Goal: Check status: Check status

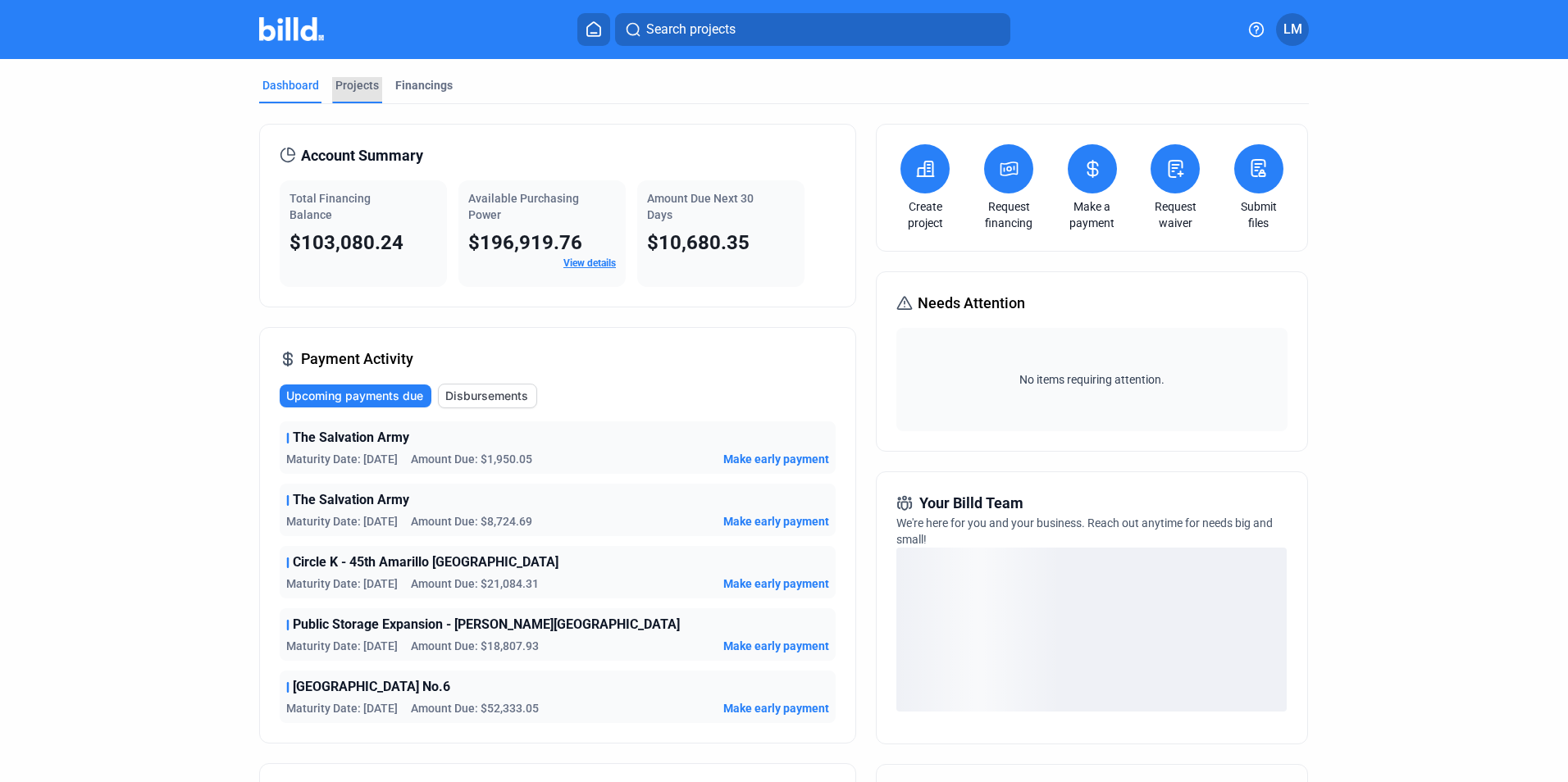
click at [364, 87] on div "Projects" at bounding box center [357, 86] width 44 height 17
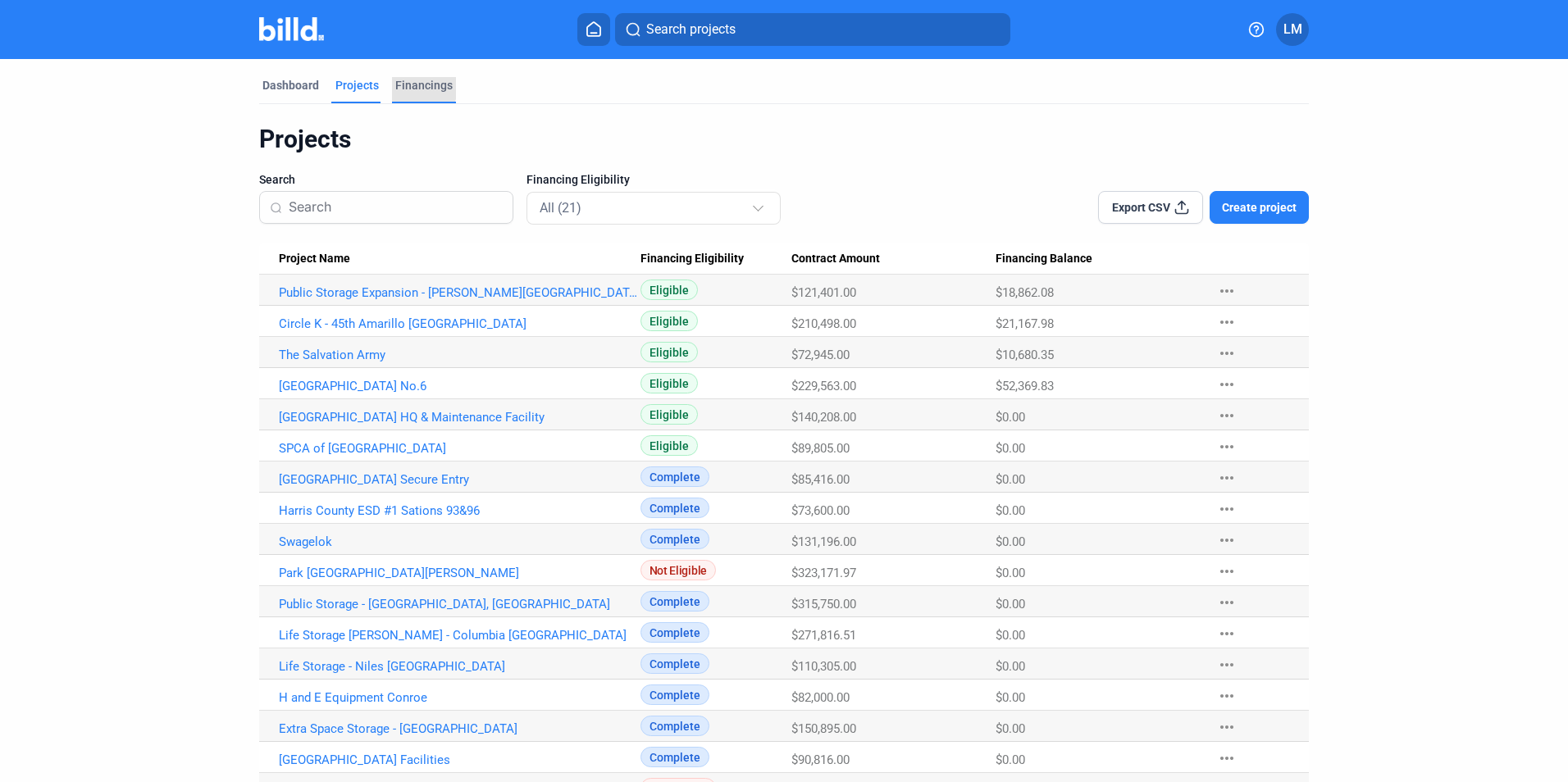
click at [410, 85] on div "Financings" at bounding box center [424, 86] width 58 height 17
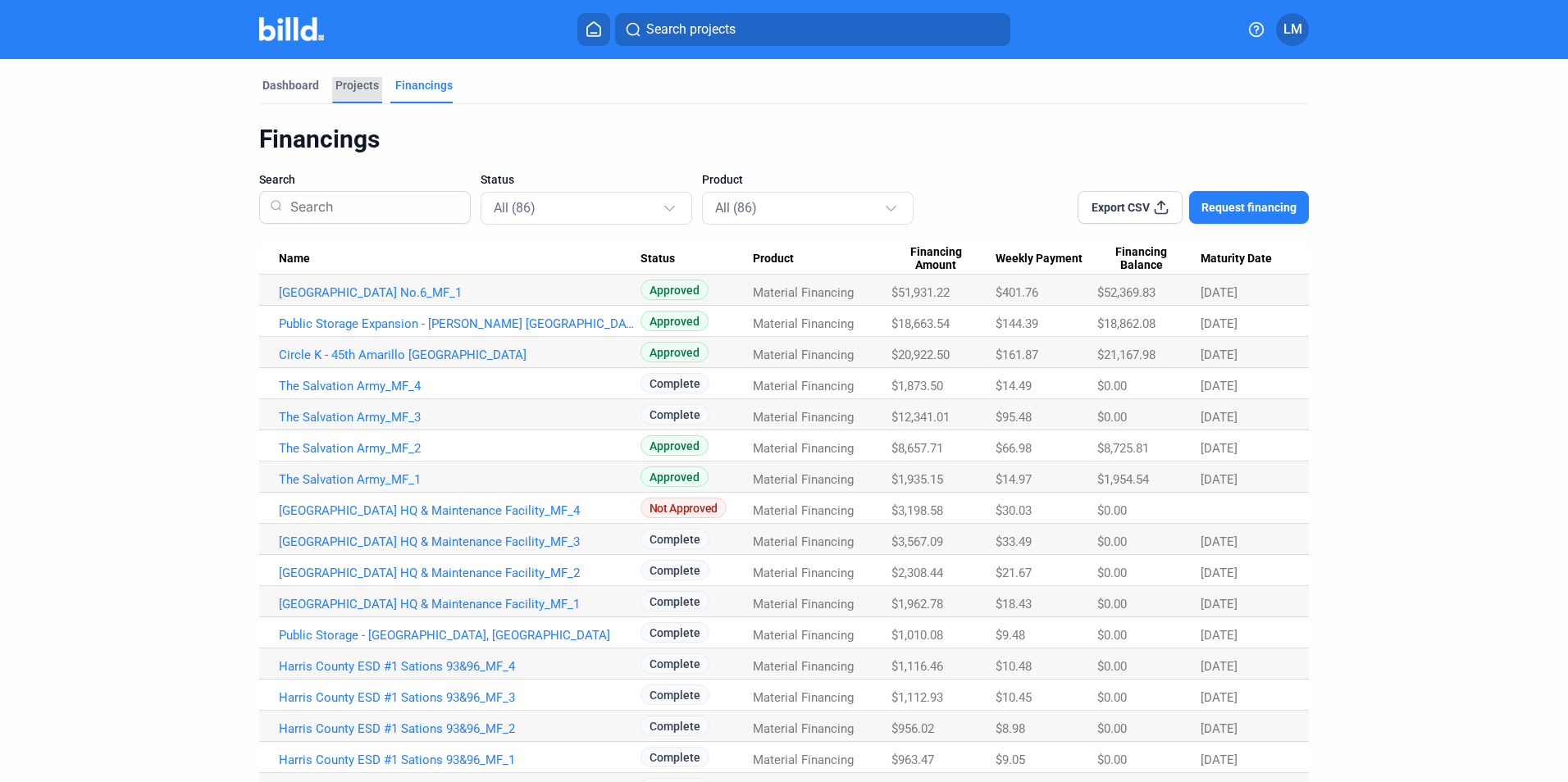
click at [351, 85] on div "Projects" at bounding box center [357, 86] width 44 height 17
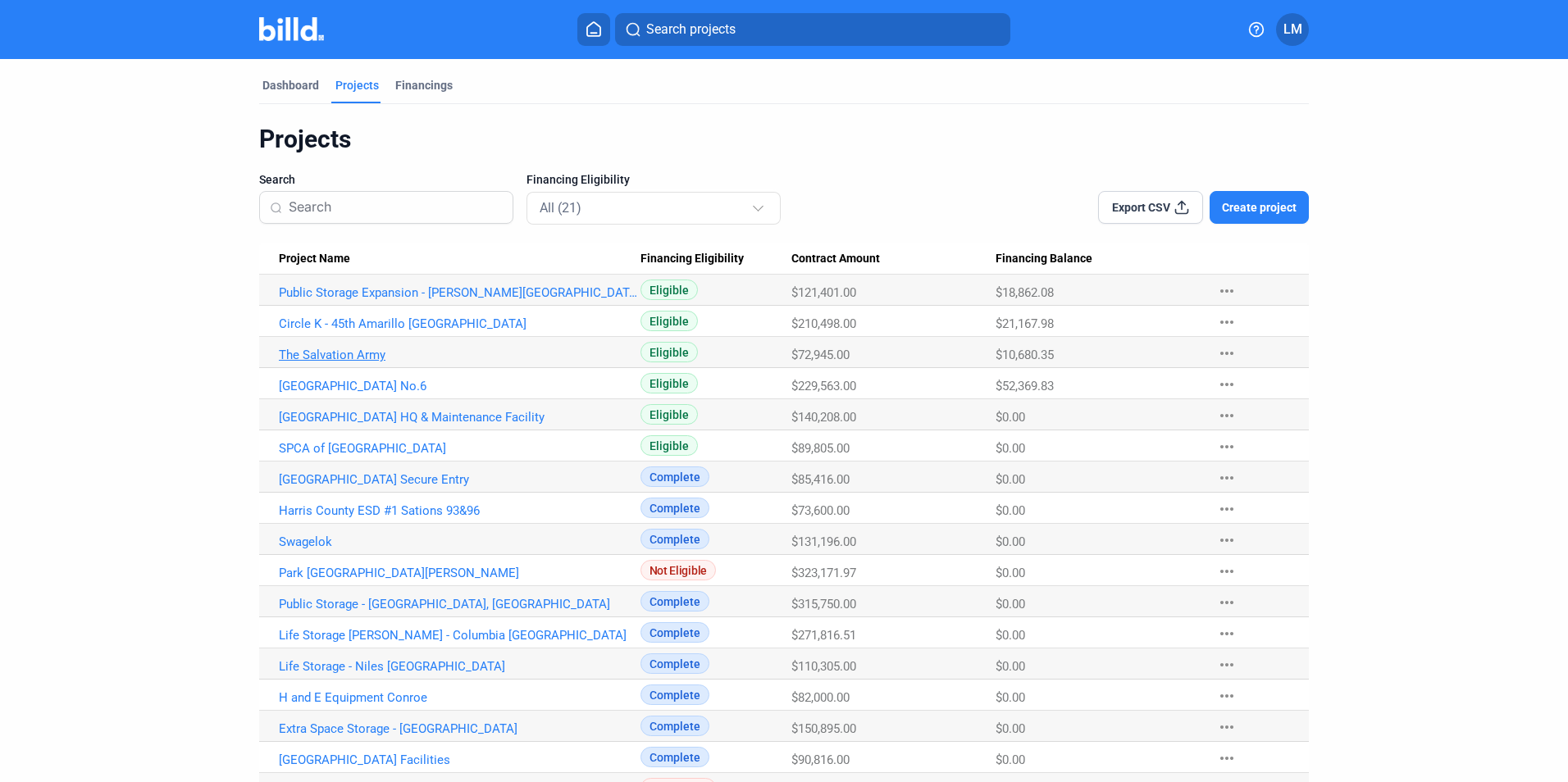
click at [357, 353] on link "The Salvation Army" at bounding box center [460, 355] width 362 height 15
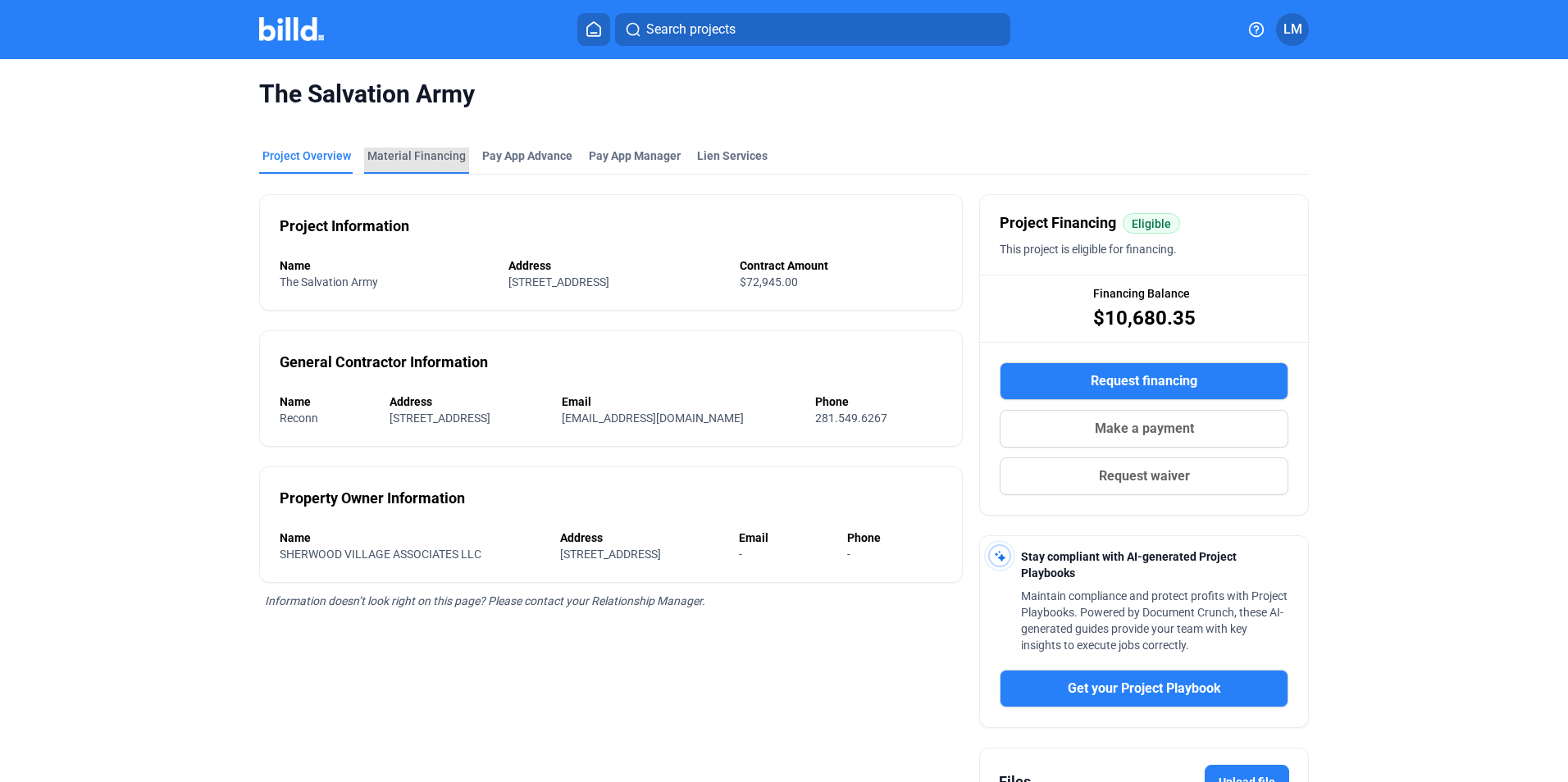
click at [420, 161] on div "Material Financing" at bounding box center [417, 156] width 99 height 17
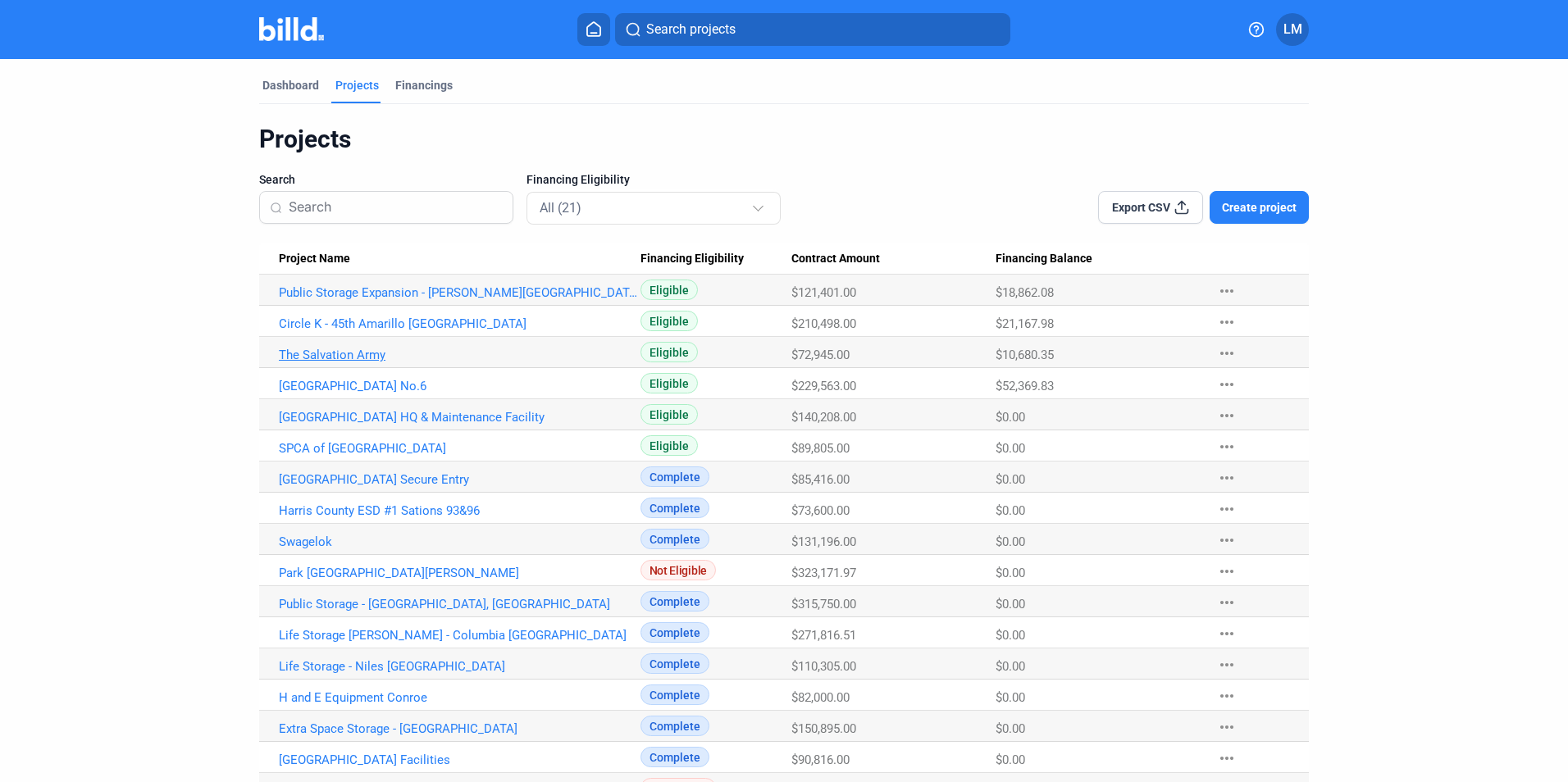
click at [315, 351] on link "The Salvation Army" at bounding box center [460, 355] width 362 height 15
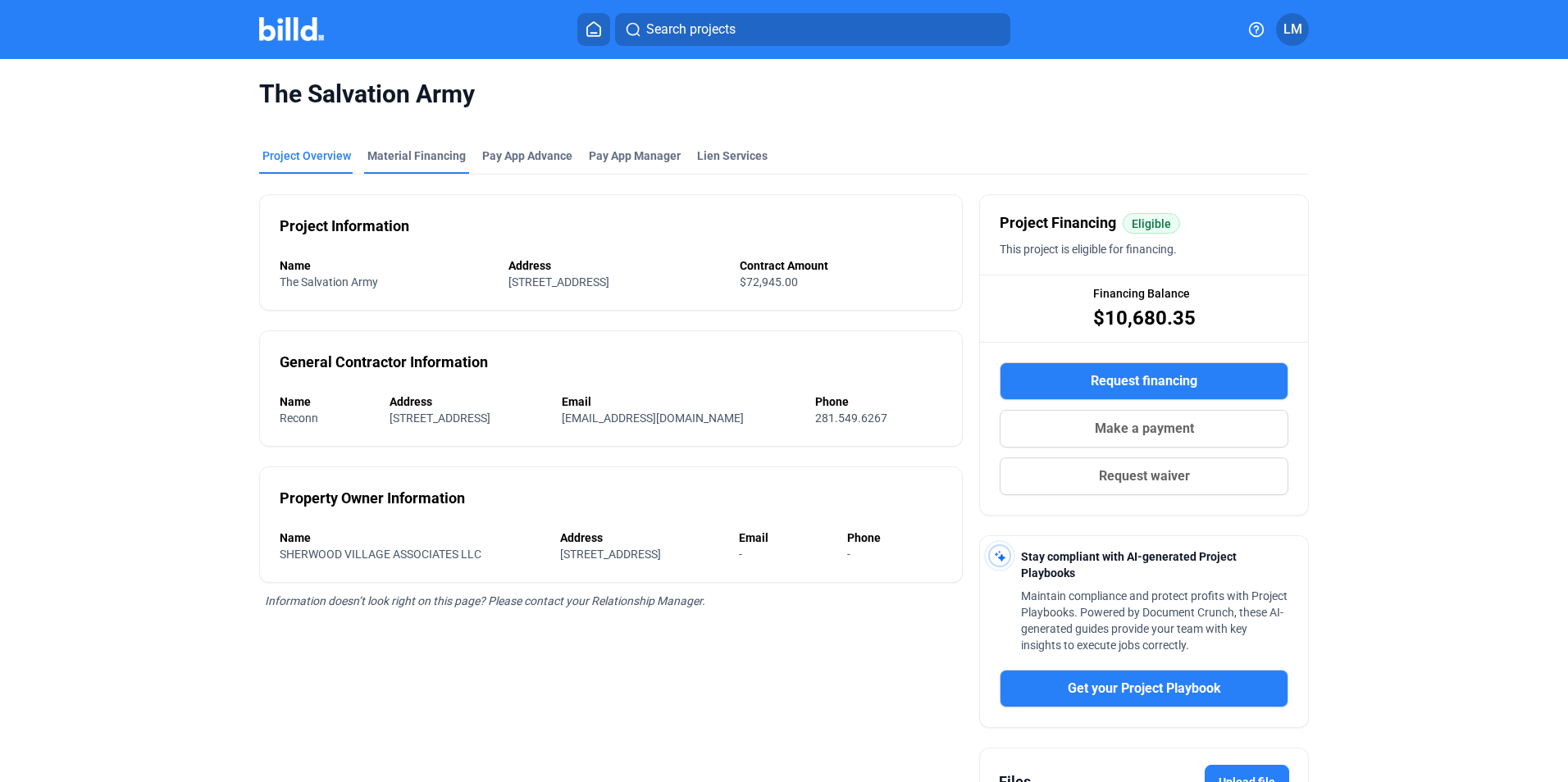
click at [397, 155] on div "Material Financing" at bounding box center [417, 156] width 99 height 17
